Goal: Navigation & Orientation: Find specific page/section

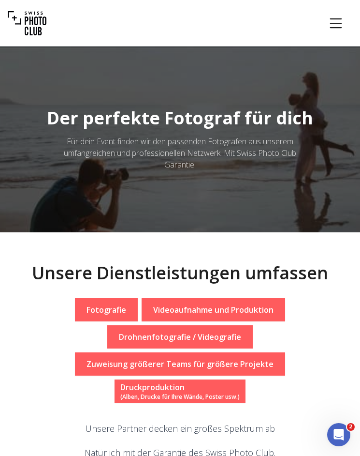
click at [208, 340] on p "Drohnenfotografie / Videografie" at bounding box center [180, 337] width 122 height 12
click at [109, 311] on p "Fotografie" at bounding box center [107, 310] width 40 height 12
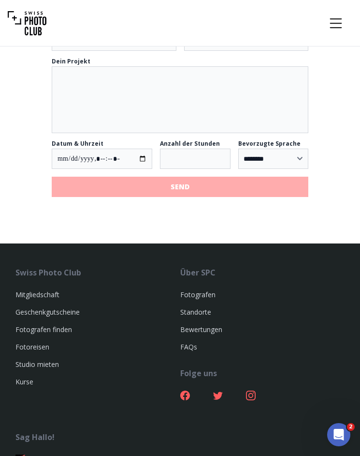
scroll to position [1281, 0]
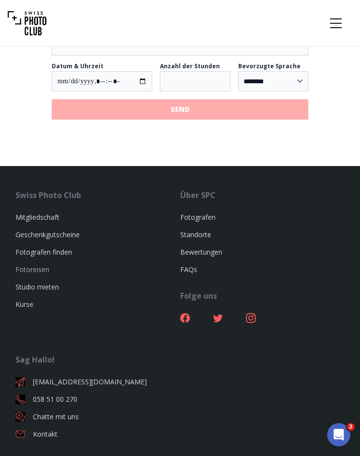
click at [38, 265] on link "Fotoreisen" at bounding box center [32, 269] width 34 height 9
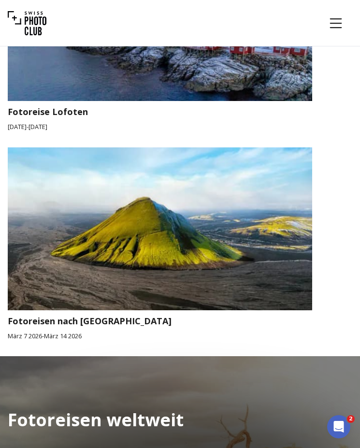
scroll to position [2415, 0]
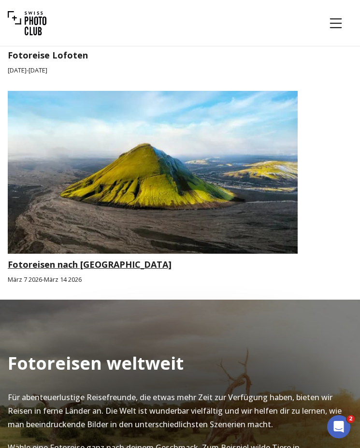
click at [117, 210] on img at bounding box center [153, 173] width 290 height 164
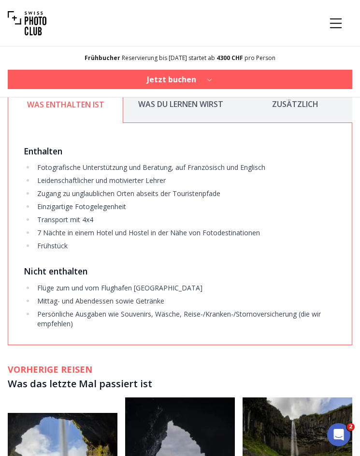
scroll to position [2567, 0]
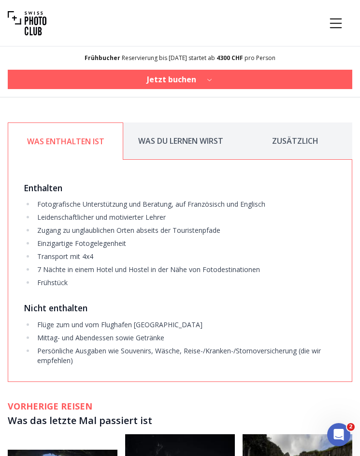
click at [172, 127] on button "WAS DU LERNEN WIRST" at bounding box center [180, 140] width 115 height 37
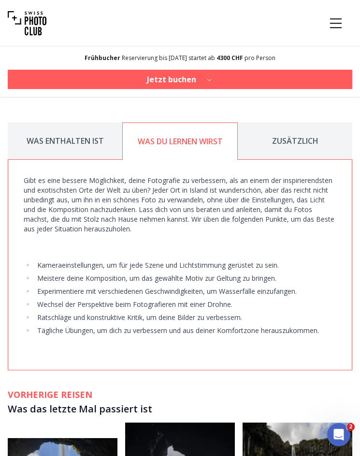
click at [302, 127] on button "ZUSÄTZLICH" at bounding box center [295, 140] width 115 height 37
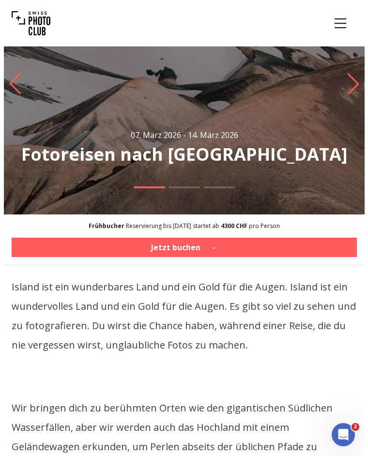
scroll to position [0, 0]
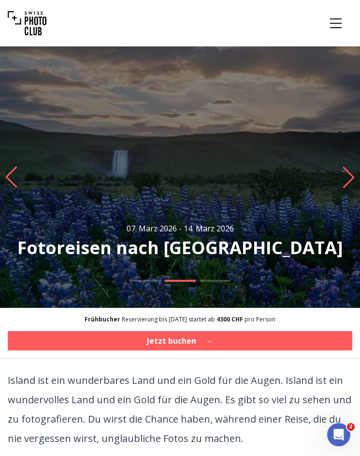
click at [340, 20] on icon "Menu" at bounding box center [336, 23] width 17 height 17
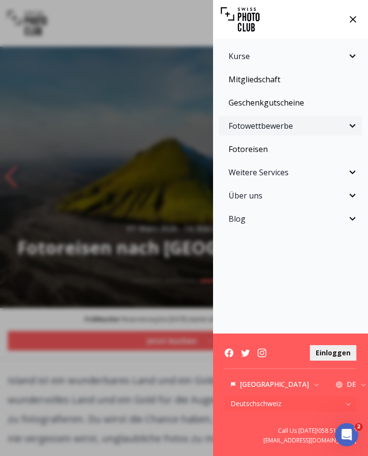
click at [352, 125] on icon "Sidebar" at bounding box center [352, 126] width 12 height 12
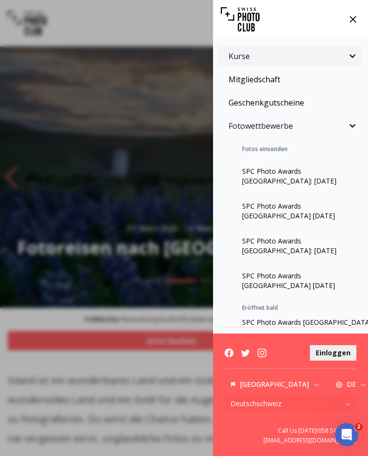
click at [346, 54] on icon "Sidebar" at bounding box center [352, 56] width 12 height 12
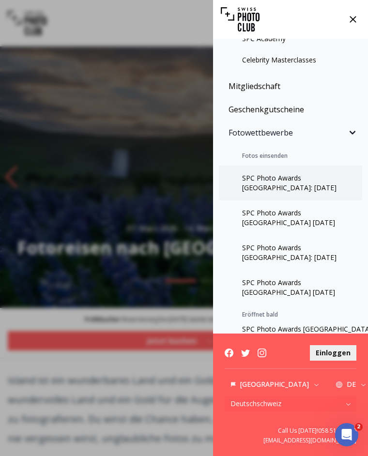
scroll to position [277, 0]
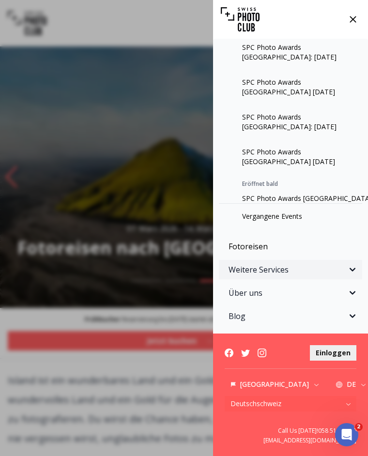
click at [349, 269] on icon "Sidebar" at bounding box center [352, 269] width 6 height 3
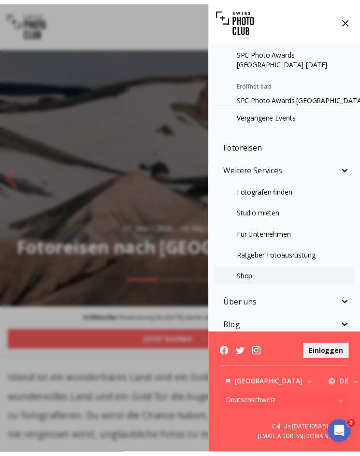
scroll to position [387, 0]
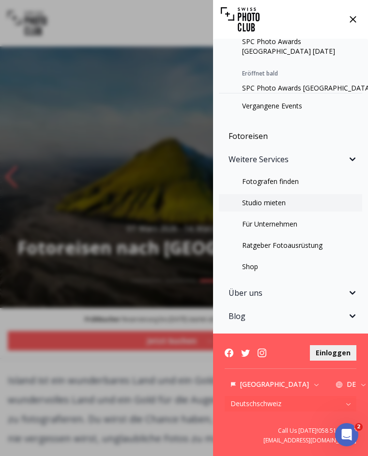
click at [280, 205] on link "Studio mieten" at bounding box center [290, 202] width 143 height 17
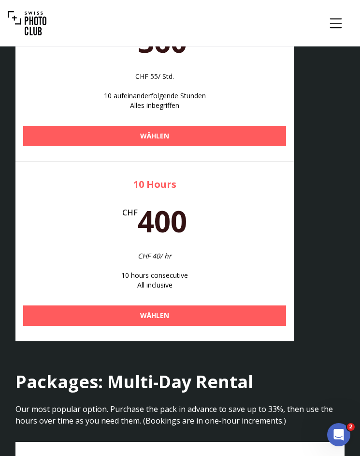
scroll to position [9600, 0]
